Goal: Task Accomplishment & Management: Use online tool/utility

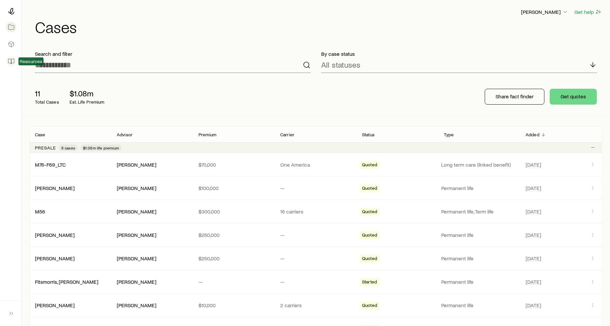
click at [13, 58] on icon at bounding box center [11, 61] width 7 height 7
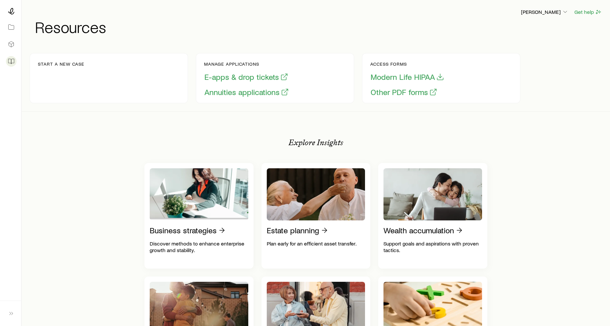
click at [61, 62] on p "Start a new case" at bounding box center [61, 63] width 47 height 5
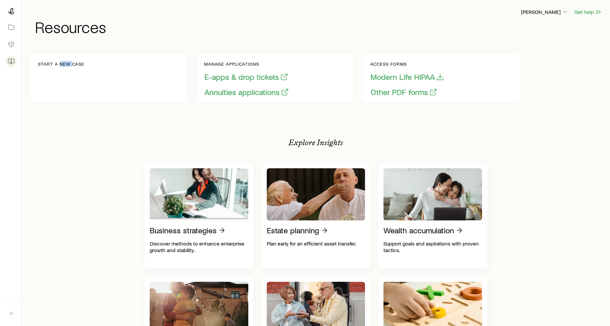
click at [61, 62] on p "Start a new case" at bounding box center [61, 63] width 47 height 5
drag, startPoint x: 61, startPoint y: 62, endPoint x: 38, endPoint y: 78, distance: 28.3
click at [38, 78] on div "Start a new case" at bounding box center [61, 78] width 47 height 34
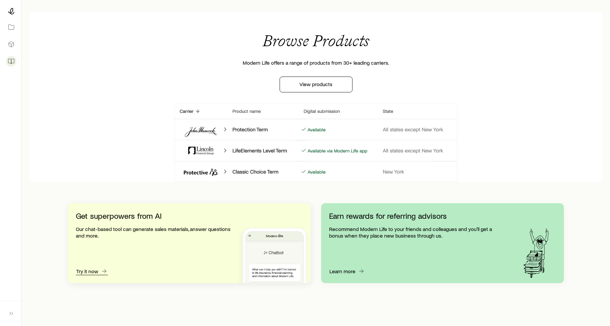
scroll to position [570, 0]
